Goal: Task Accomplishment & Management: Use online tool/utility

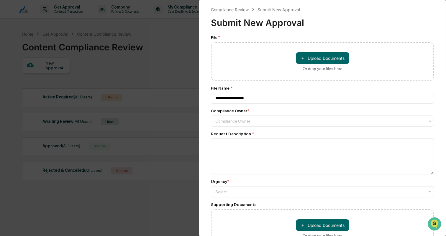
click at [192, 45] on div "**********" at bounding box center [223, 118] width 446 height 236
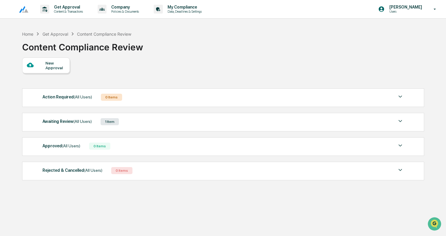
click at [182, 126] on div "Awaiting Review (All Users) 1 Item" at bounding box center [222, 122] width 361 height 8
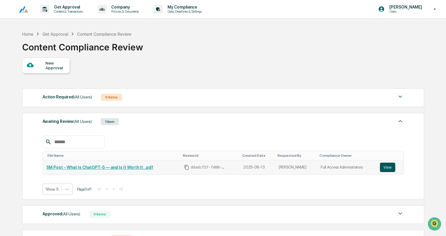
click at [382, 168] on button "View" at bounding box center [387, 167] width 15 height 9
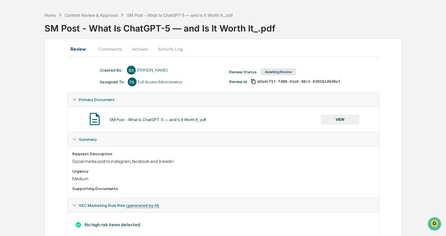
scroll to position [36, 0]
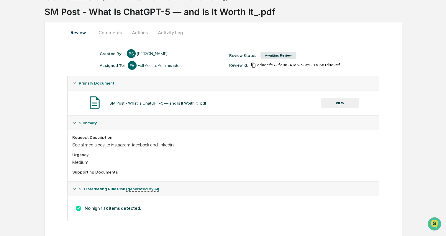
click at [110, 30] on button "Comments" at bounding box center [110, 32] width 33 height 14
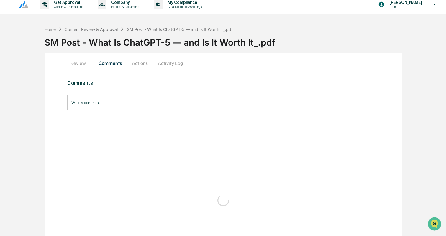
scroll to position [19, 0]
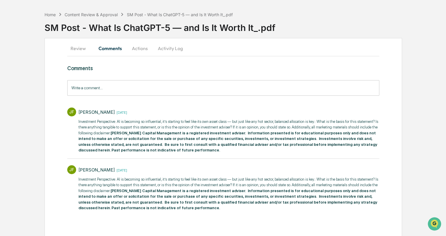
click at [83, 88] on input "Write a comment..." at bounding box center [223, 88] width 312 height 16
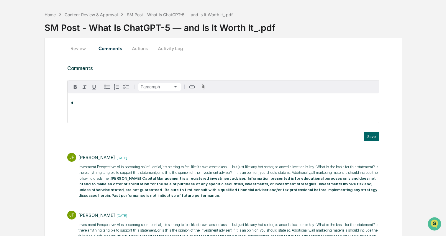
click at [80, 48] on button "Review" at bounding box center [80, 48] width 27 height 14
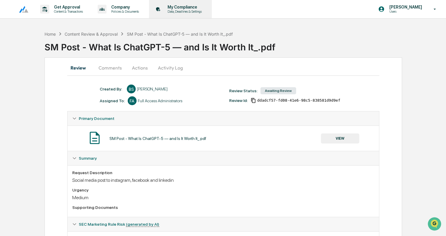
click at [200, 8] on p "My Compliance" at bounding box center [184, 7] width 42 height 5
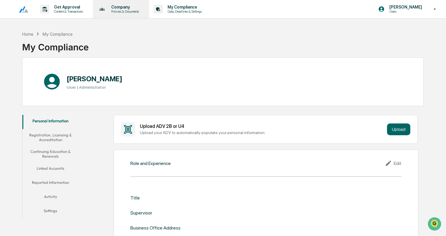
click at [137, 9] on p "Company" at bounding box center [123, 7] width 35 height 5
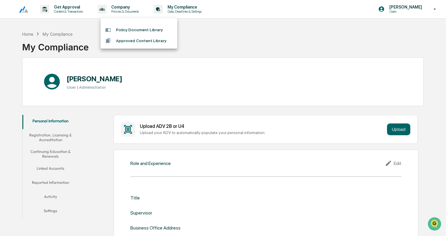
click at [136, 30] on li "Policy Document Library" at bounding box center [139, 29] width 77 height 11
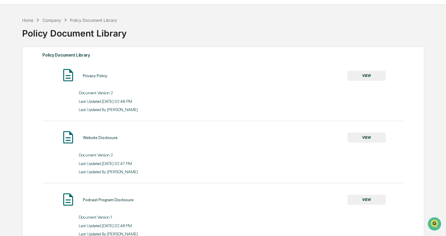
scroll to position [20, 0]
